Goal: Information Seeking & Learning: Check status

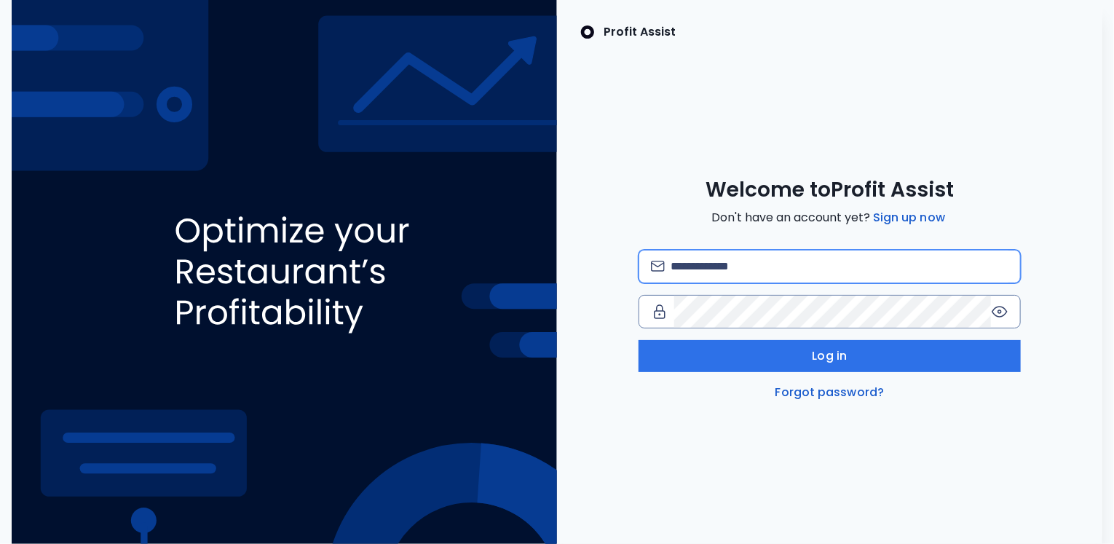
click at [753, 256] on input "email" at bounding box center [839, 266] width 338 height 32
click at [732, 266] on input "email" at bounding box center [839, 266] width 338 height 32
type input "**********"
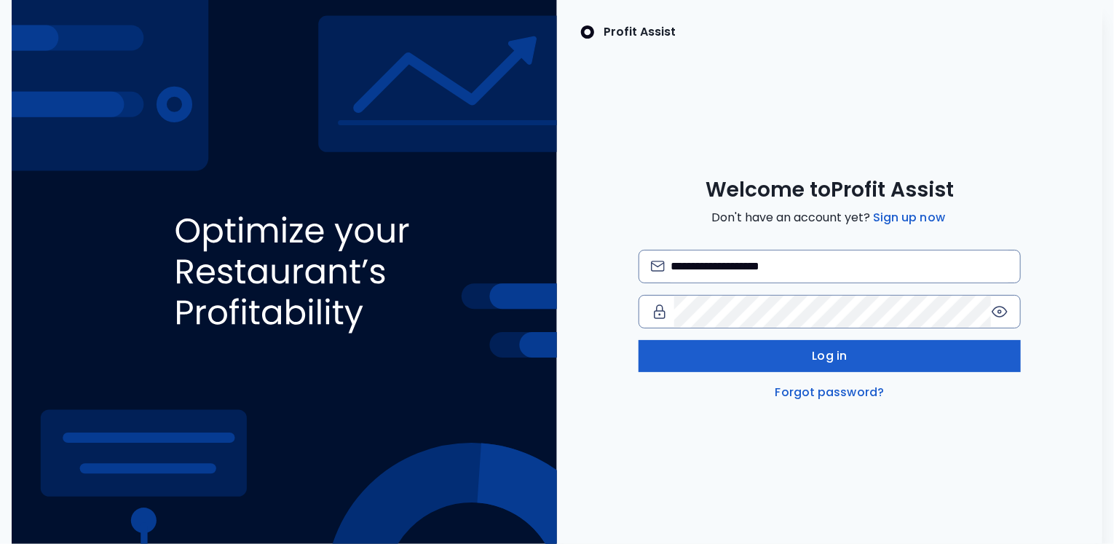
click at [783, 357] on button "Log in" at bounding box center [829, 356] width 382 height 32
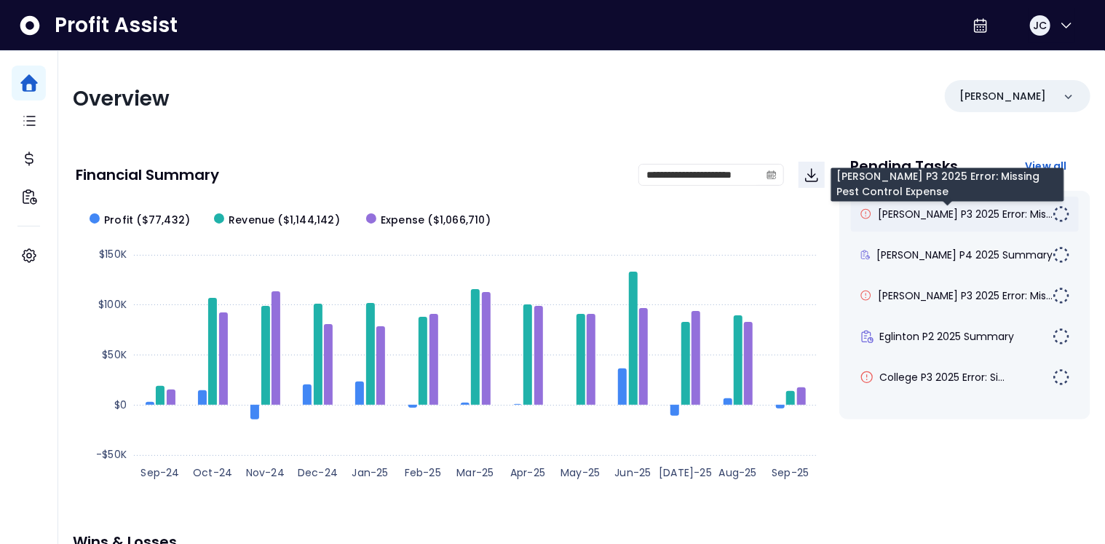
click at [915, 213] on span "[PERSON_NAME] P3 2025 Error: Mis..." at bounding box center [965, 214] width 175 height 15
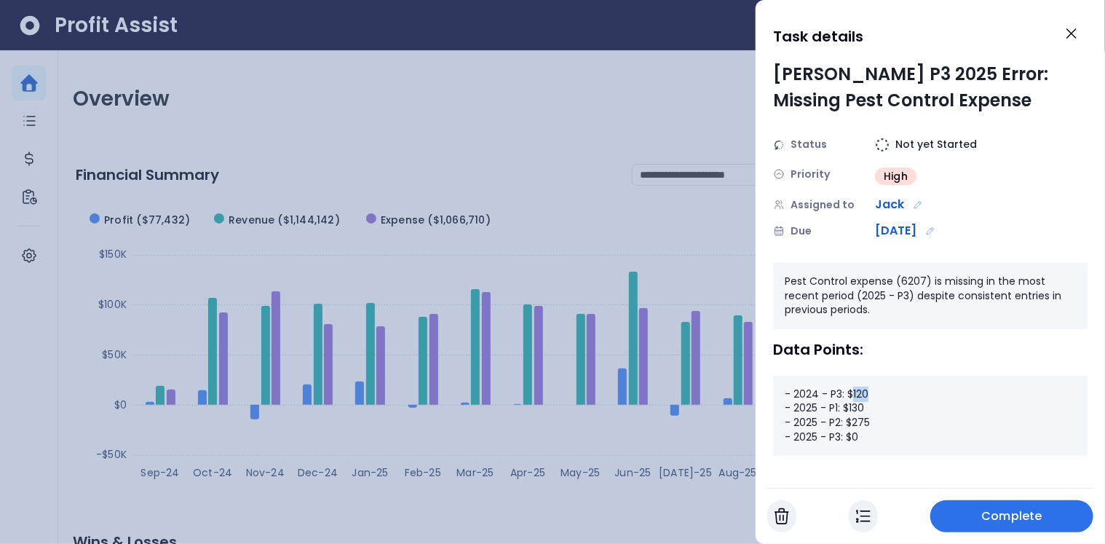
drag, startPoint x: 851, startPoint y: 390, endPoint x: 887, endPoint y: 392, distance: 35.7
click at [887, 392] on div "- 2024 - P3: $120 - 2025 - P1: $130 - 2025 - P2: $275 - 2025 - P3: $0" at bounding box center [930, 416] width 314 height 80
drag, startPoint x: 840, startPoint y: 408, endPoint x: 871, endPoint y: 426, distance: 35.2
click at [871, 426] on div "- 2024 - P3: $120 - 2025 - P1: $130 - 2025 - P2: $275 - 2025 - P3: $0" at bounding box center [930, 416] width 314 height 80
click at [881, 442] on div "- 2024 - P3: $120 - 2025 - P1: $130 - 2025 - P2: $275 - 2025 - P3: $0" at bounding box center [930, 416] width 314 height 80
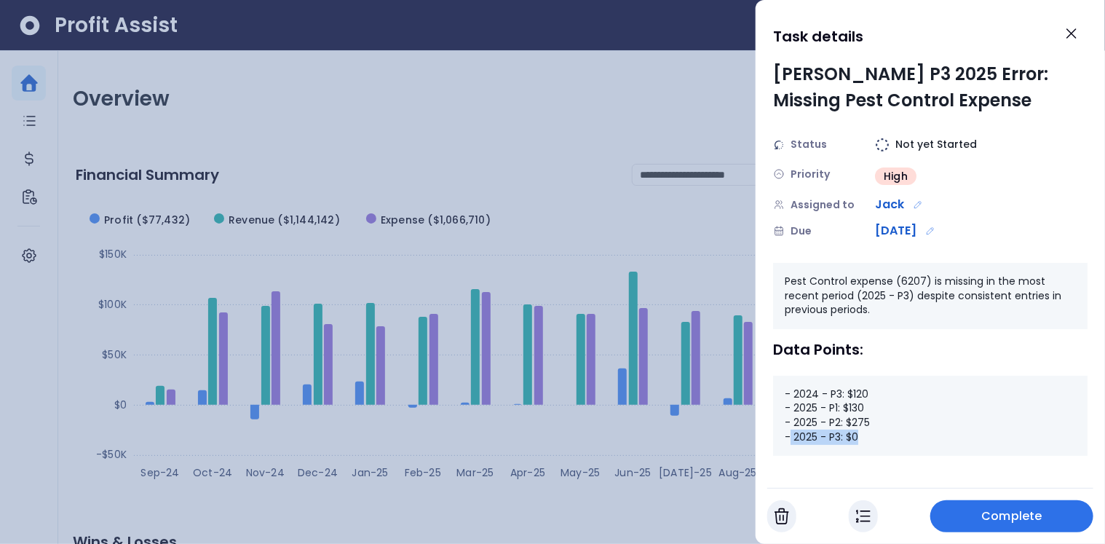
drag, startPoint x: 793, startPoint y: 437, endPoint x: 904, endPoint y: 440, distance: 111.4
click at [904, 440] on div "- 2024 - P3: $120 - 2025 - P1: $130 - 2025 - P2: $275 - 2025 - P3: $0" at bounding box center [930, 416] width 314 height 80
click at [1071, 39] on icon "Close" at bounding box center [1071, 33] width 17 height 17
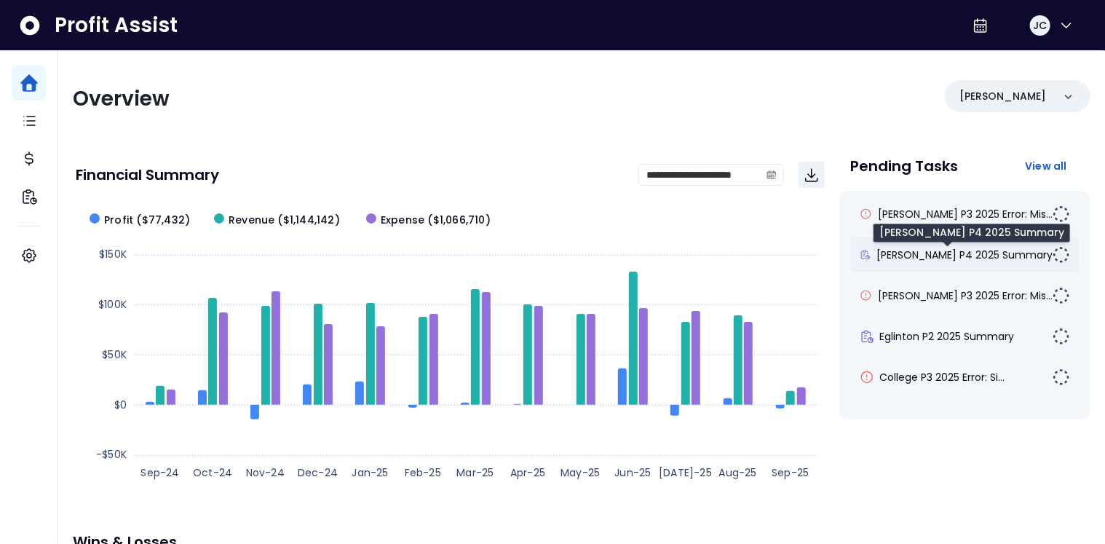
click at [974, 258] on span "[PERSON_NAME] P4 2025 Summary" at bounding box center [964, 254] width 176 height 15
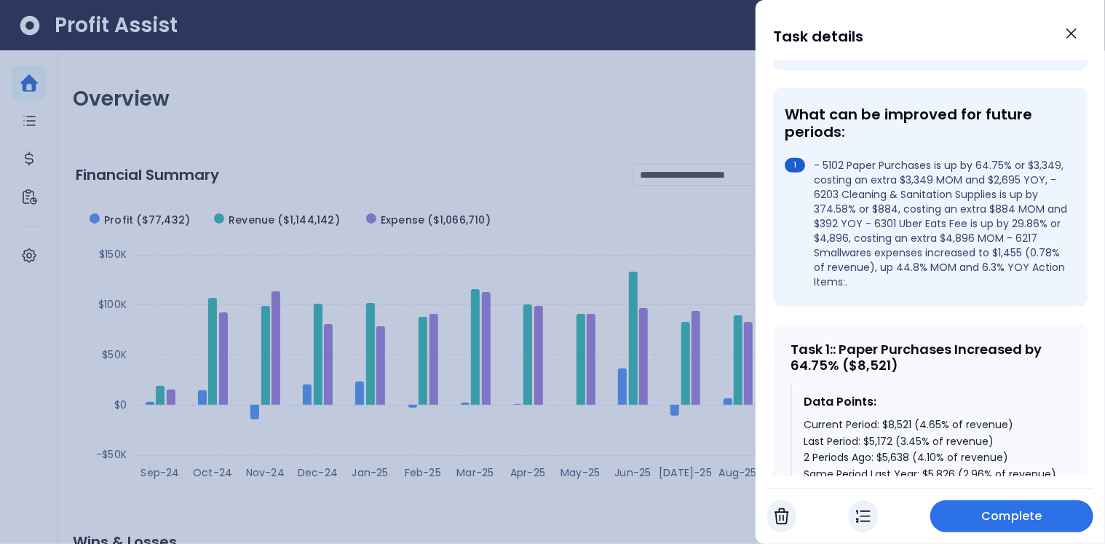
scroll to position [421, 0]
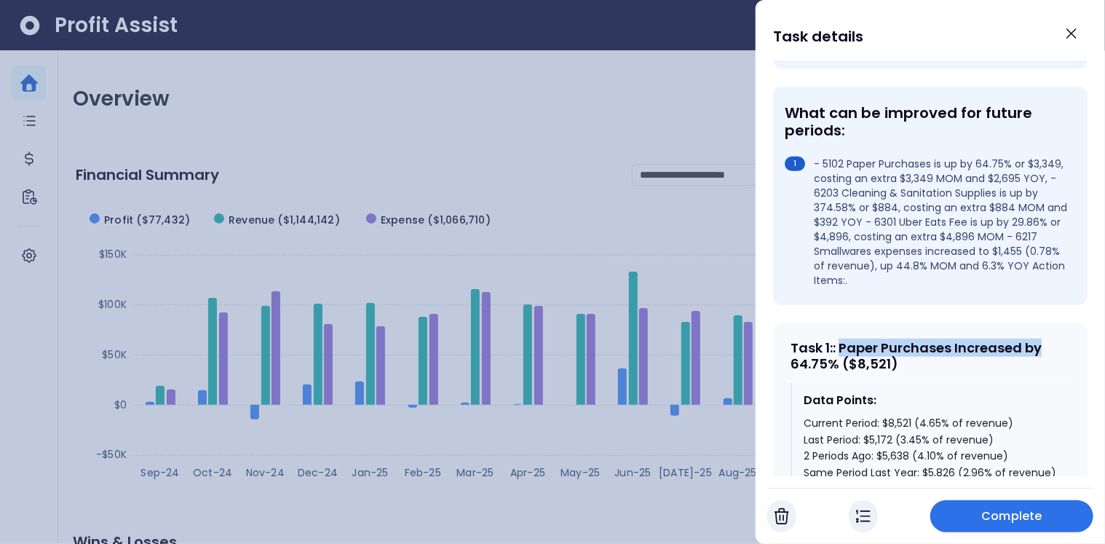
drag, startPoint x: 844, startPoint y: 320, endPoint x: 1044, endPoint y: 320, distance: 200.9
click at [1044, 340] on div "Task 1 : : Paper Purchases Increased by 64.75% ($8,521)" at bounding box center [929, 355] width 279 height 31
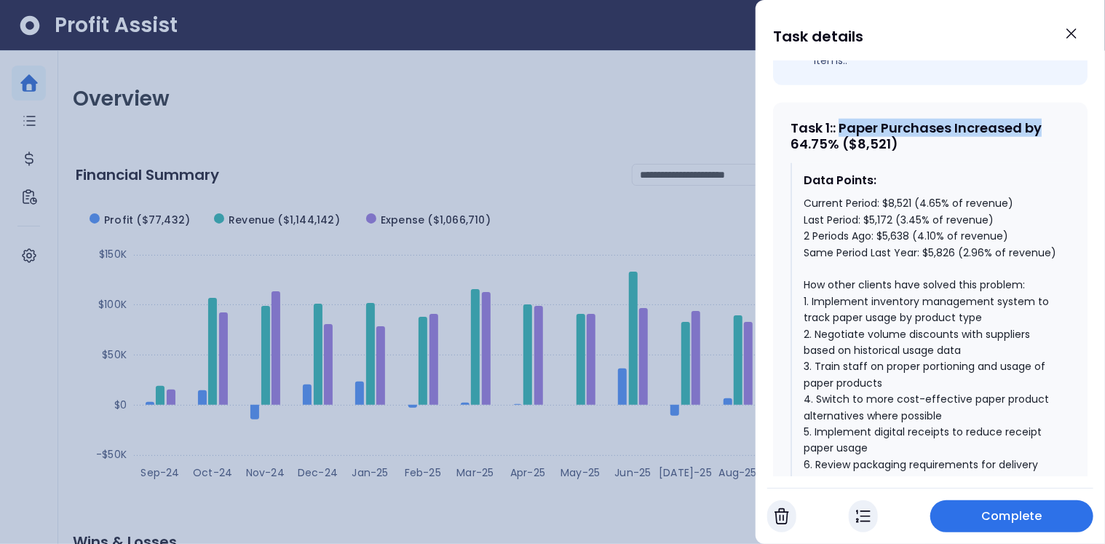
scroll to position [643, 0]
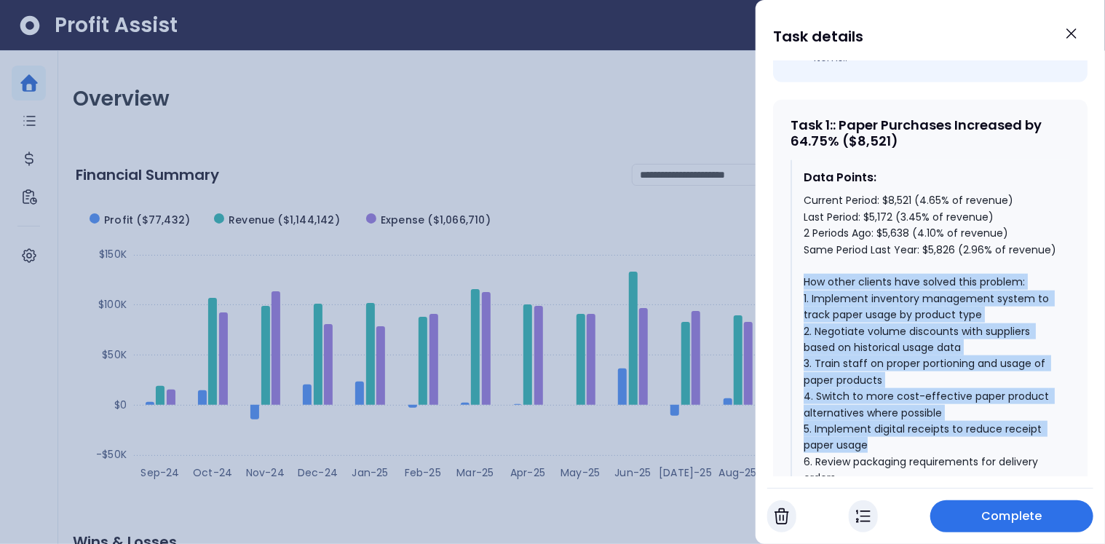
drag, startPoint x: 804, startPoint y: 273, endPoint x: 938, endPoint y: 429, distance: 206.4
click at [938, 429] on div "Current Period: $8,521 (4.65% of revenue) Last Period: $5,172 (3.45% of revenue…" at bounding box center [931, 363] width 255 height 342
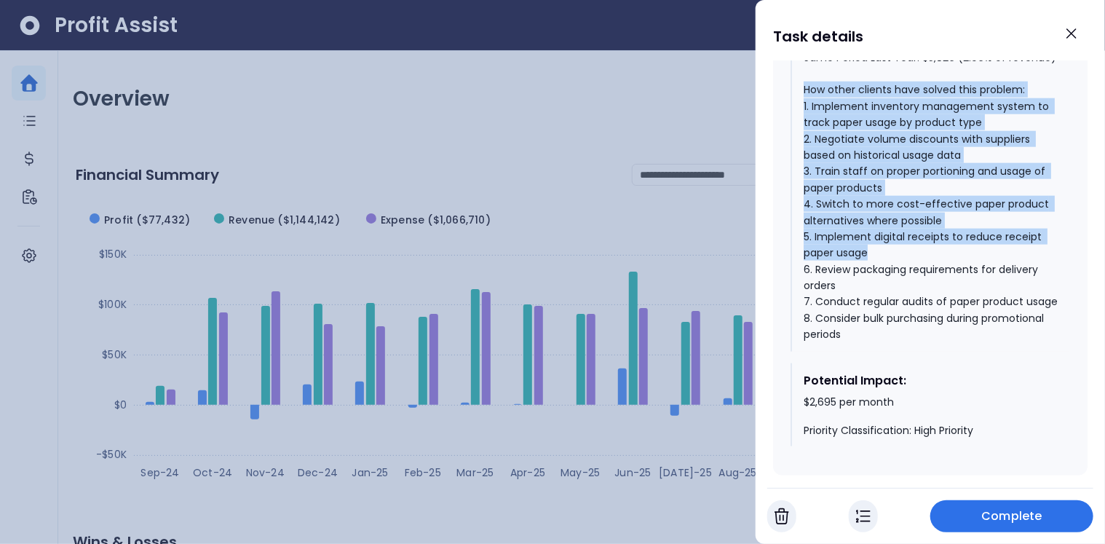
scroll to position [847, 0]
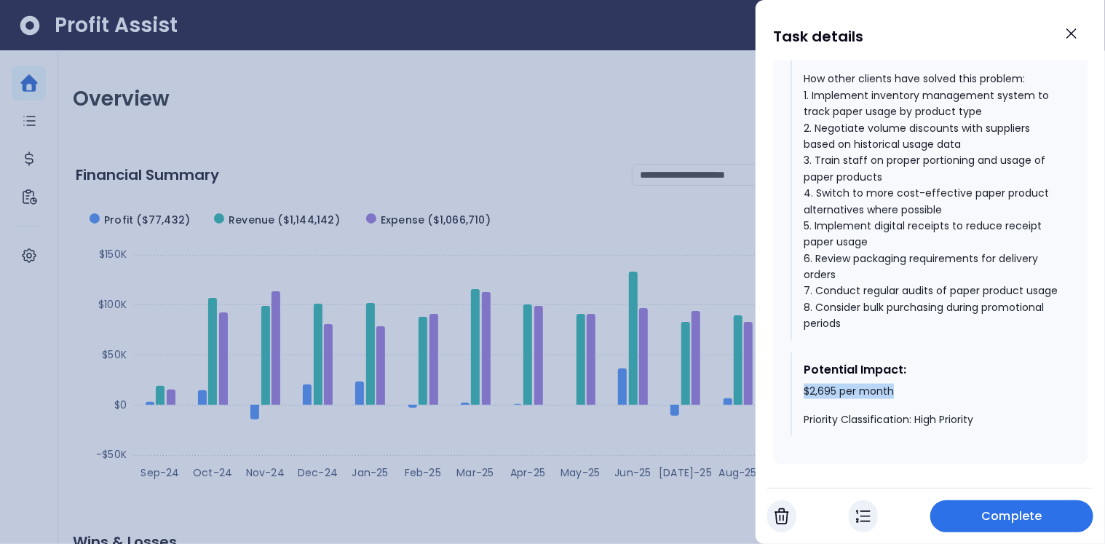
drag, startPoint x: 804, startPoint y: 400, endPoint x: 930, endPoint y: 403, distance: 126.7
click at [930, 403] on div "$2,695 per month Priority Classification: High Priority" at bounding box center [931, 405] width 255 height 43
click at [1071, 44] on button "Close" at bounding box center [1071, 33] width 32 height 32
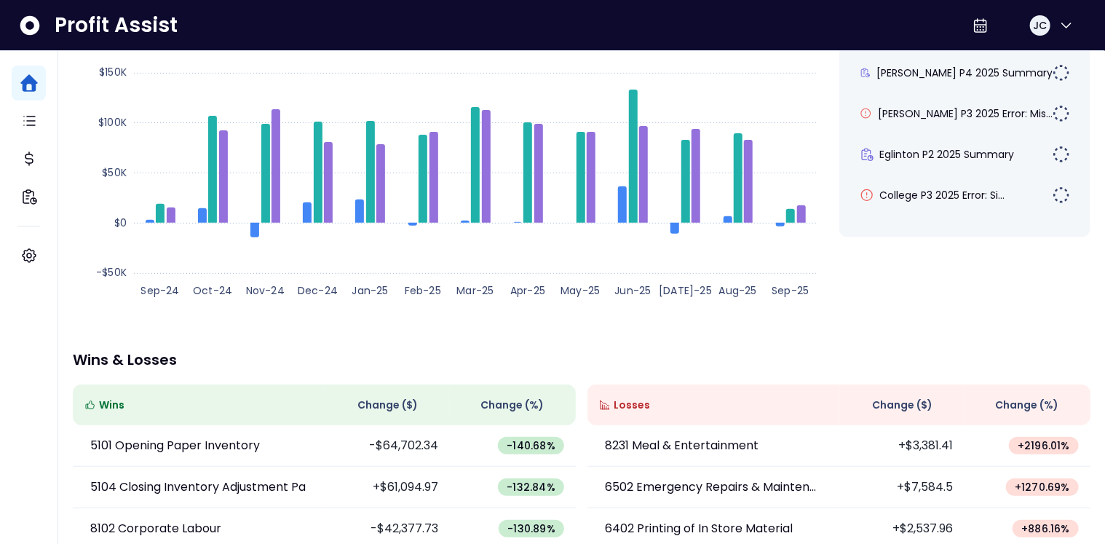
scroll to position [336, 0]
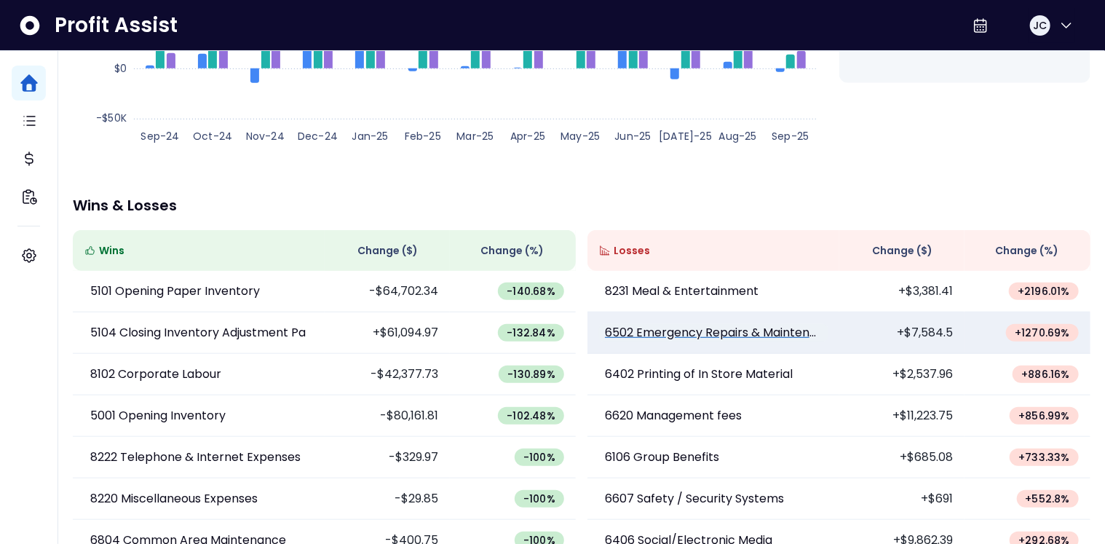
click at [721, 336] on p "6502 Emergency Repairs & Maintenance" at bounding box center [713, 332] width 217 height 17
